Goal: Book appointment/travel/reservation

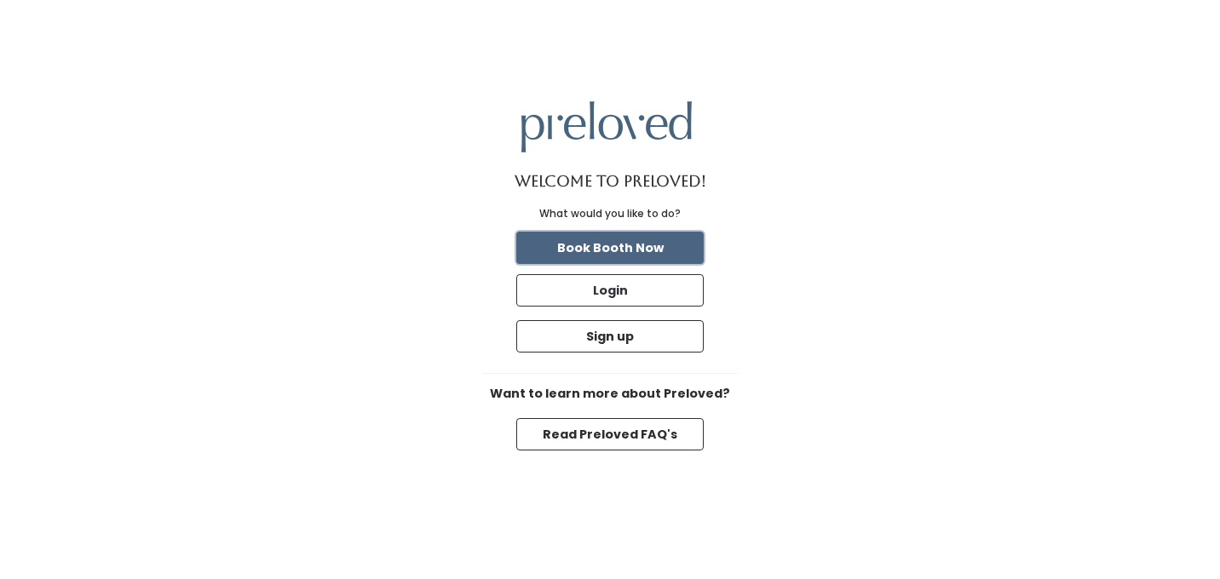
click at [664, 244] on button "Book Booth Now" at bounding box center [609, 248] width 187 height 32
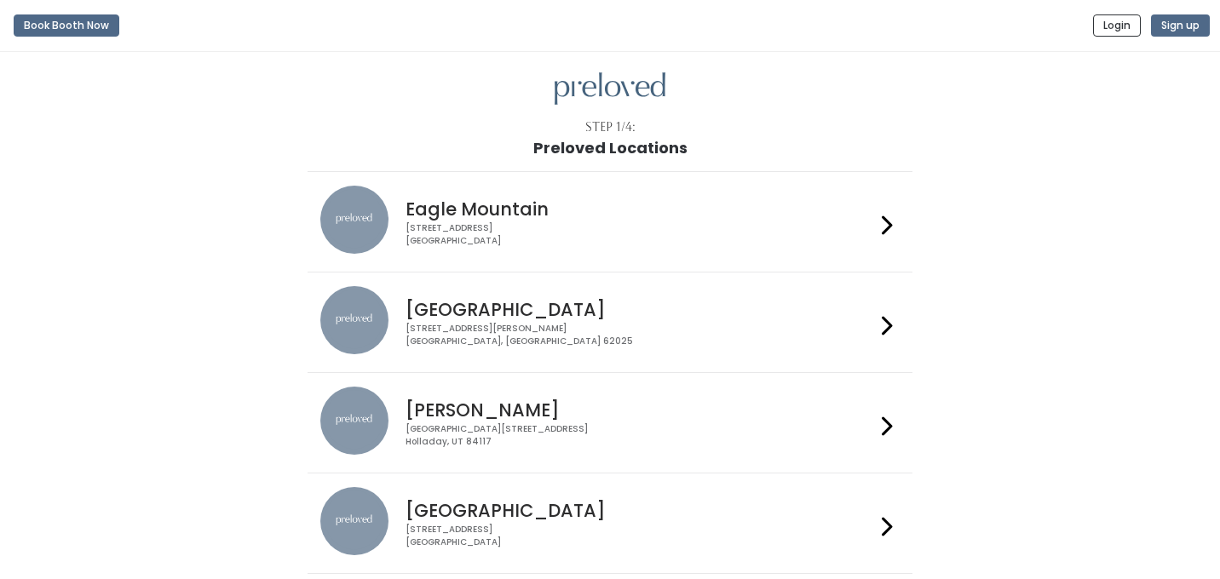
click at [594, 340] on div "1500 Troy Road, Unit A‑B Edwardsville, IL 62025" at bounding box center [640, 335] width 469 height 25
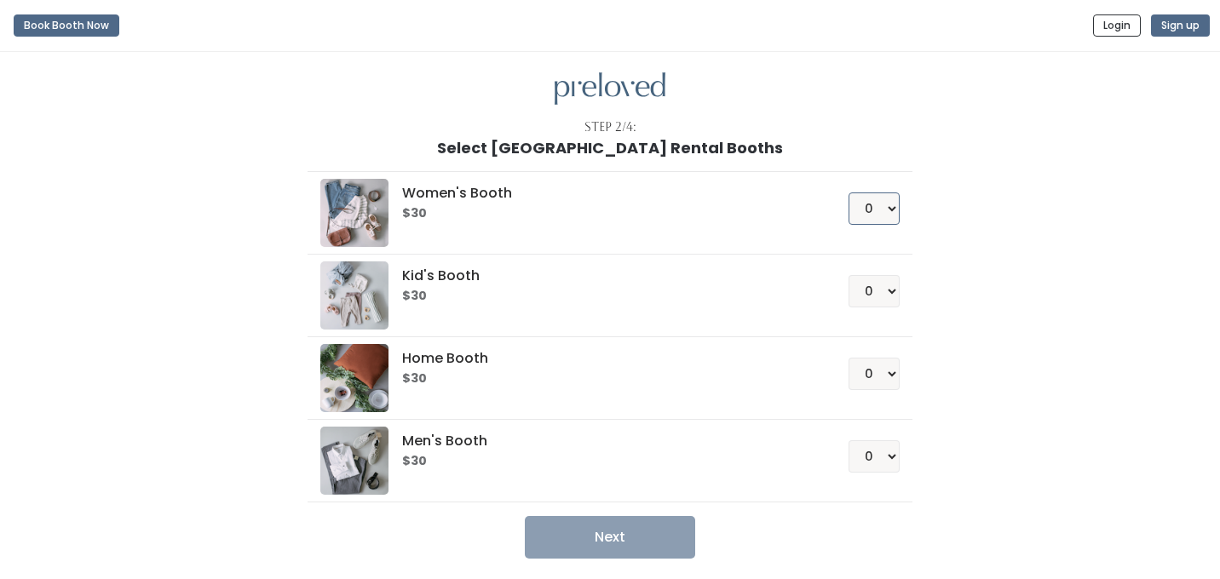
click at [886, 213] on select "0 1 2 3 4" at bounding box center [874, 209] width 51 height 32
select select "1"
click at [849, 193] on select "0 1 2 3 4" at bounding box center [874, 209] width 51 height 32
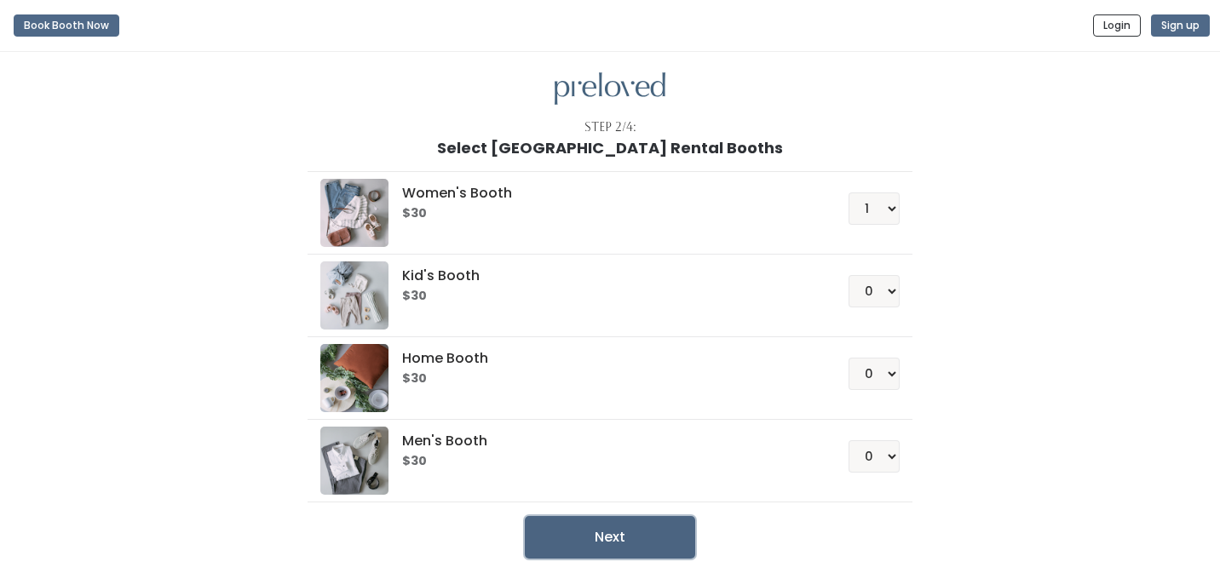
click at [610, 540] on button "Next" at bounding box center [610, 537] width 170 height 43
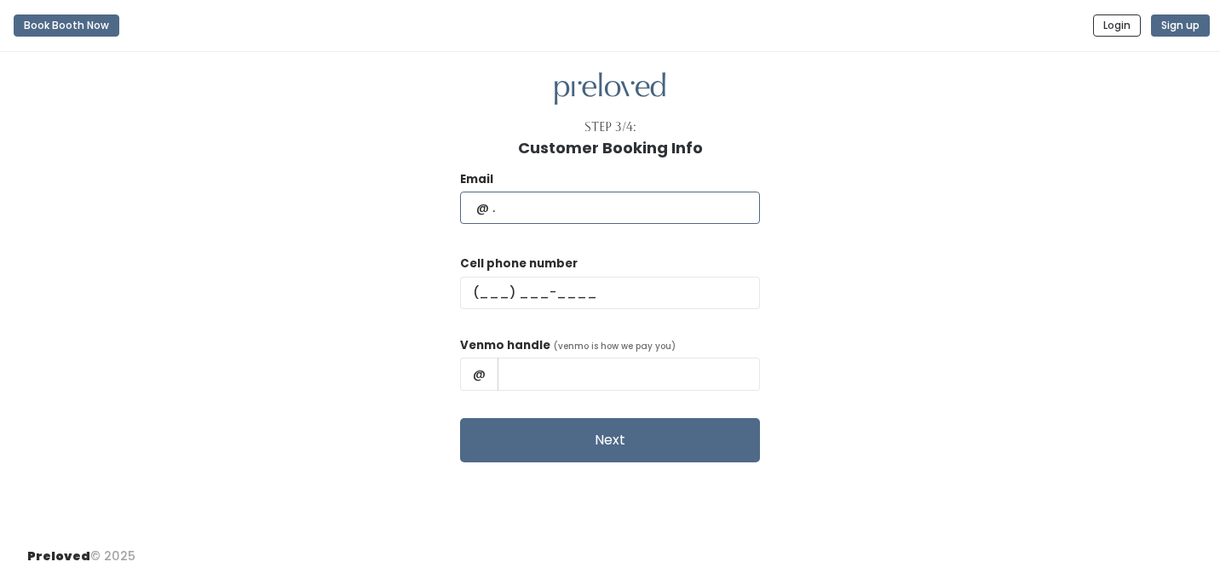
click at [518, 213] on input "text" at bounding box center [610, 208] width 300 height 32
type input "[EMAIL_ADDRESS][DOMAIN_NAME]"
type input "[PERSON_NAME]"
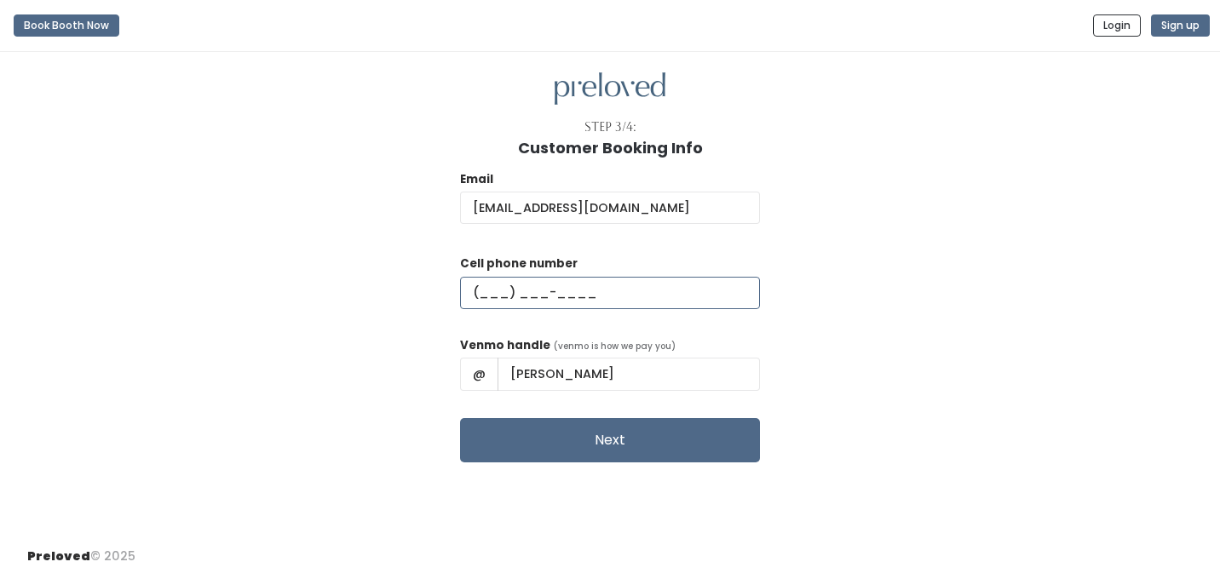
click at [533, 288] on input "text" at bounding box center [610, 293] width 300 height 32
type input "[PHONE_NUMBER]"
click at [636, 376] on input "[PERSON_NAME]" at bounding box center [629, 374] width 262 height 32
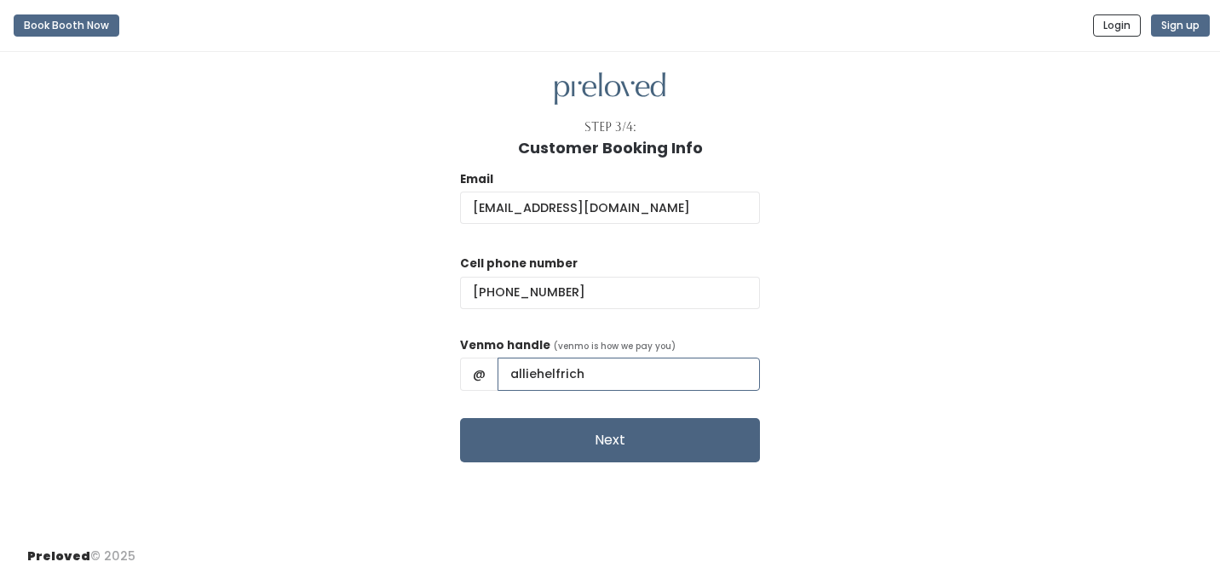
type input "alliehelfrich"
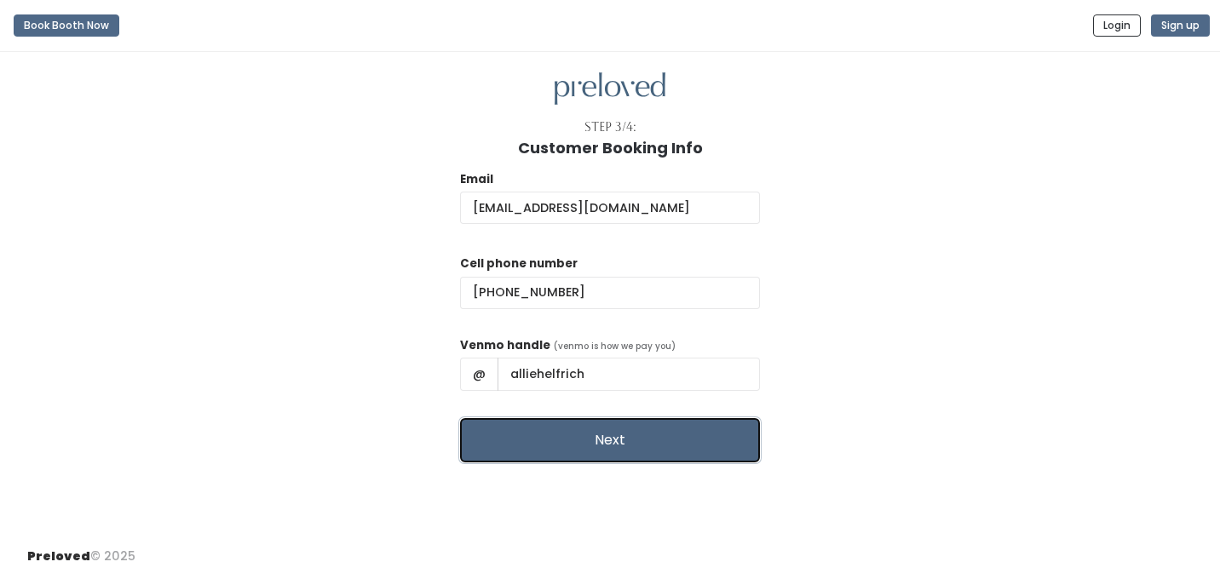
click at [648, 438] on button "Next" at bounding box center [610, 440] width 300 height 44
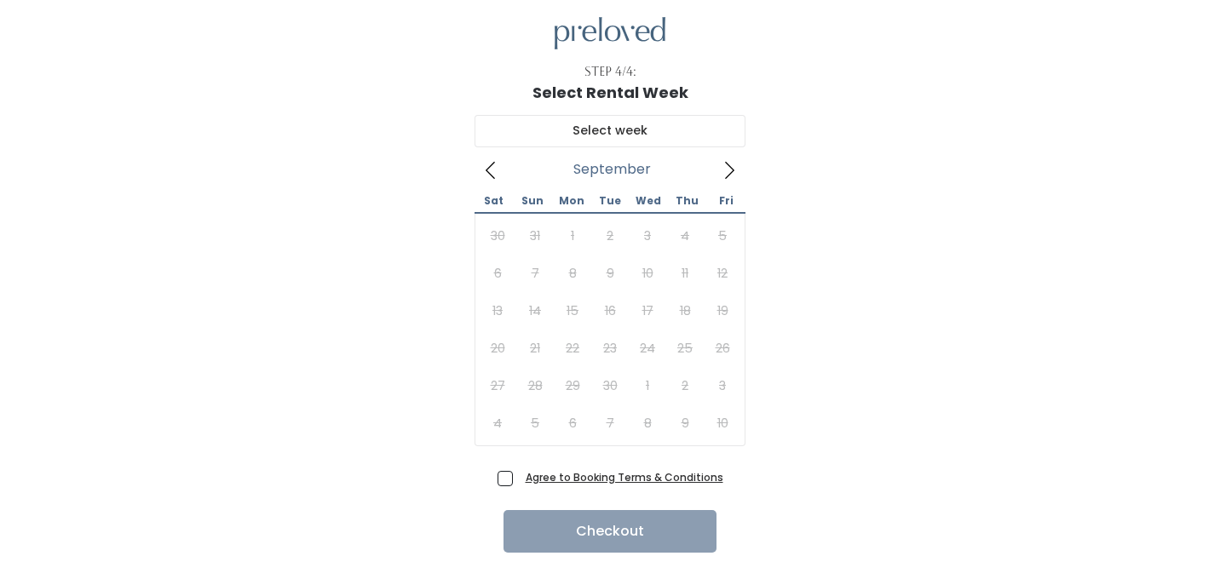
scroll to position [49, 0]
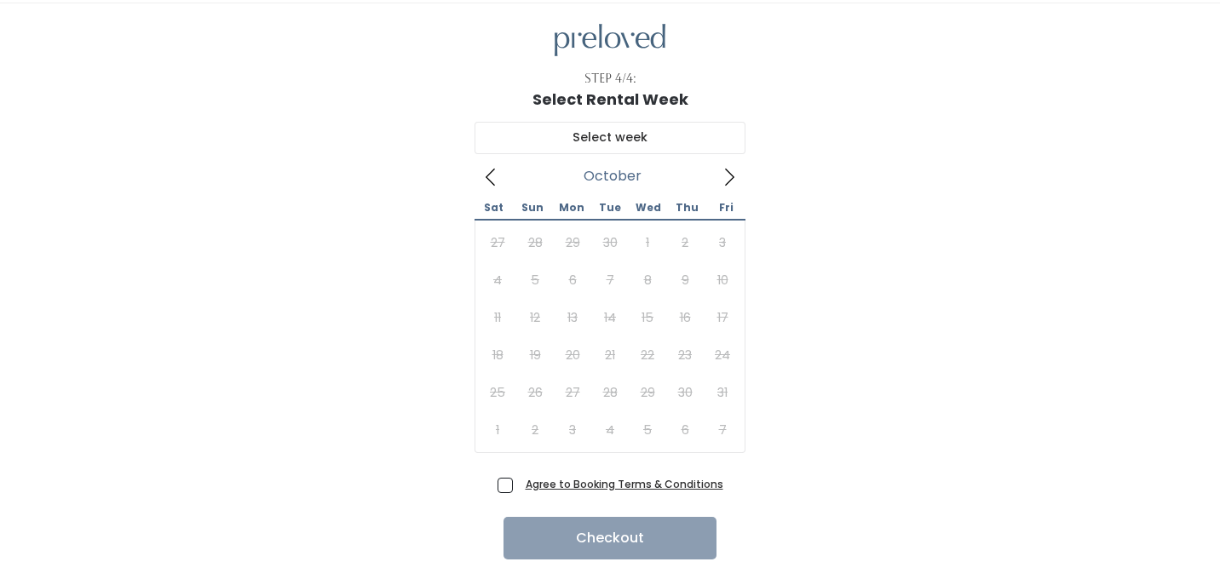
click at [733, 171] on icon at bounding box center [729, 177] width 19 height 19
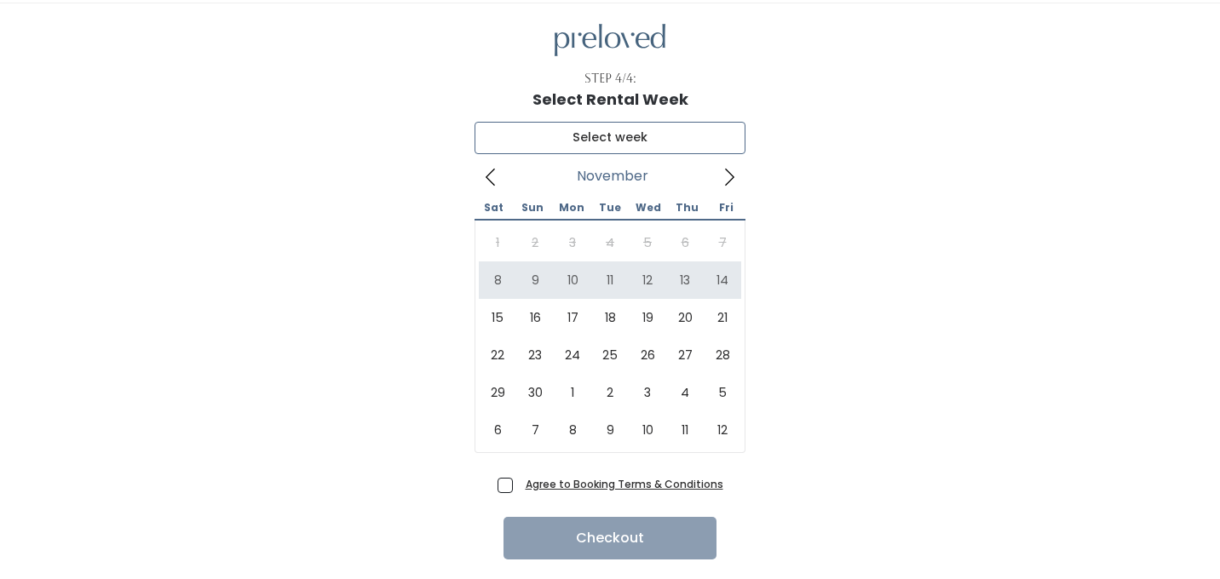
type input "[DATE] to [DATE]"
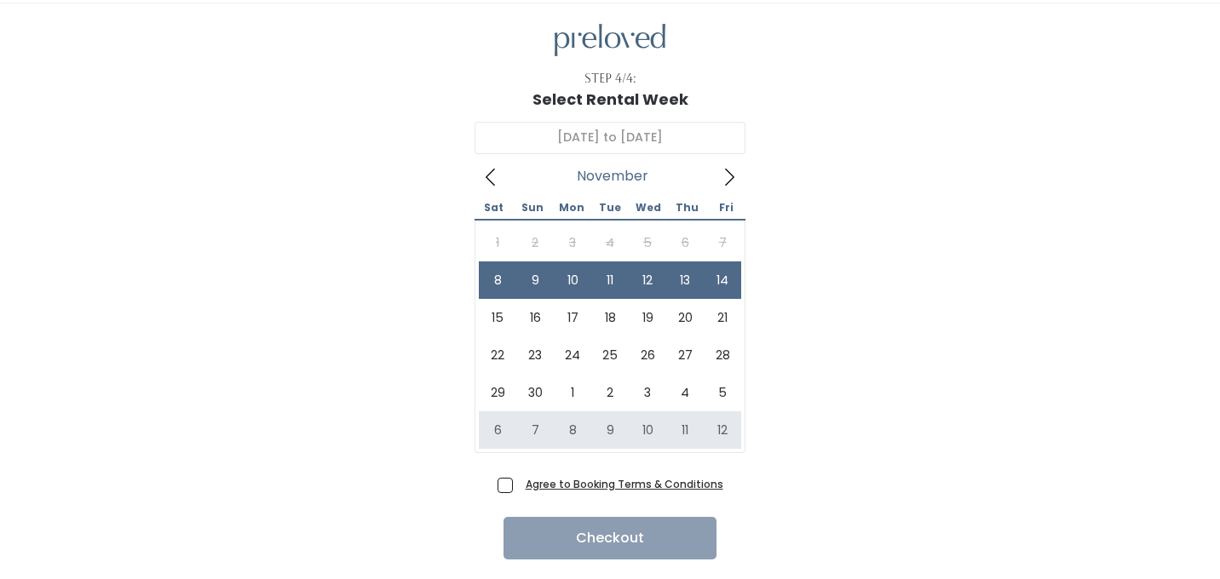
click at [519, 485] on span "Agree to Booking Terms & Conditions" at bounding box center [621, 483] width 204 height 17
click at [519, 485] on input "Agree to Booking Terms & Conditions" at bounding box center [524, 480] width 11 height 11
checkbox input "true"
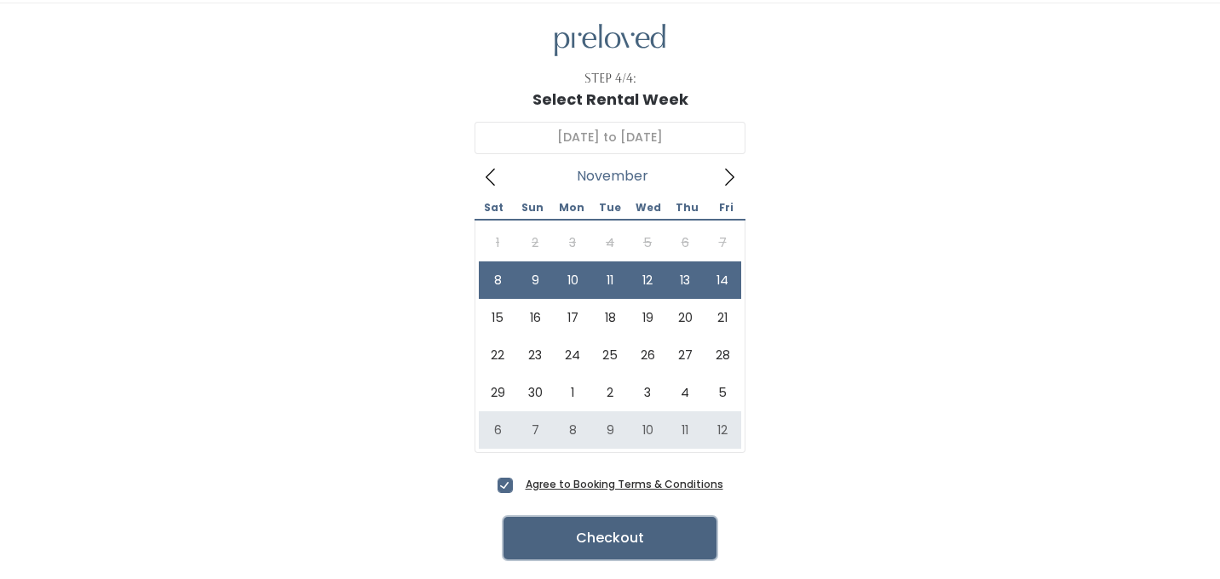
click at [596, 549] on button "Checkout" at bounding box center [610, 538] width 213 height 43
